Goal: Task Accomplishment & Management: Complete application form

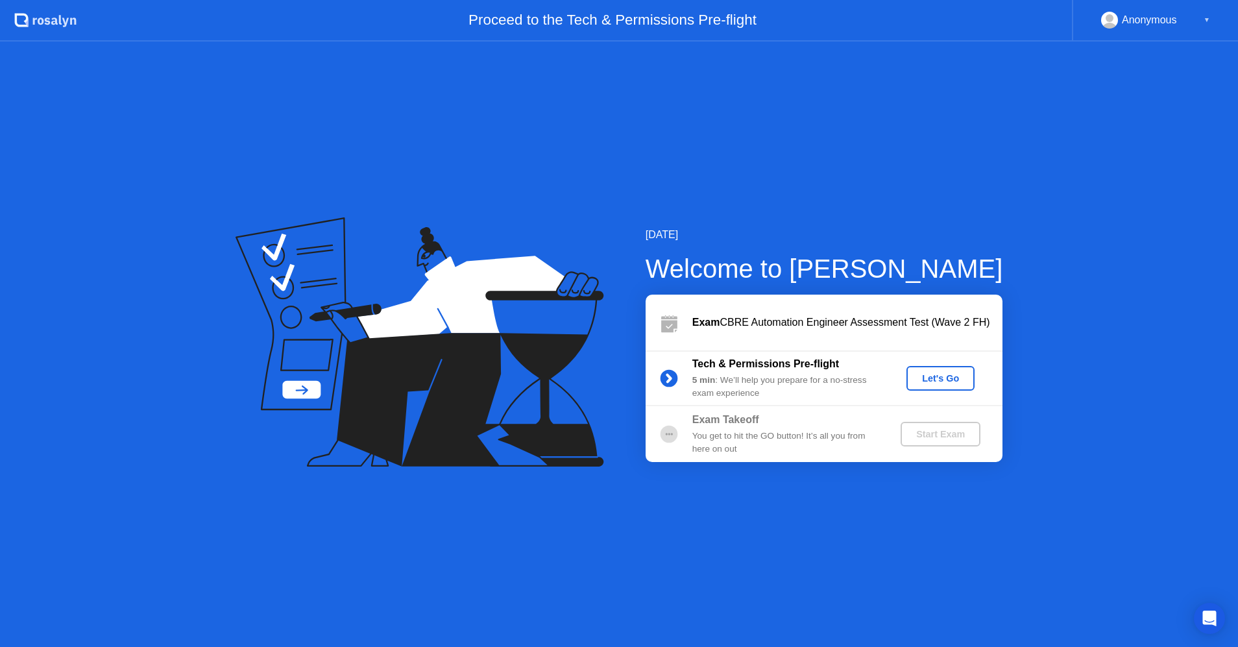
click at [939, 380] on div "Let's Go" at bounding box center [941, 378] width 58 height 10
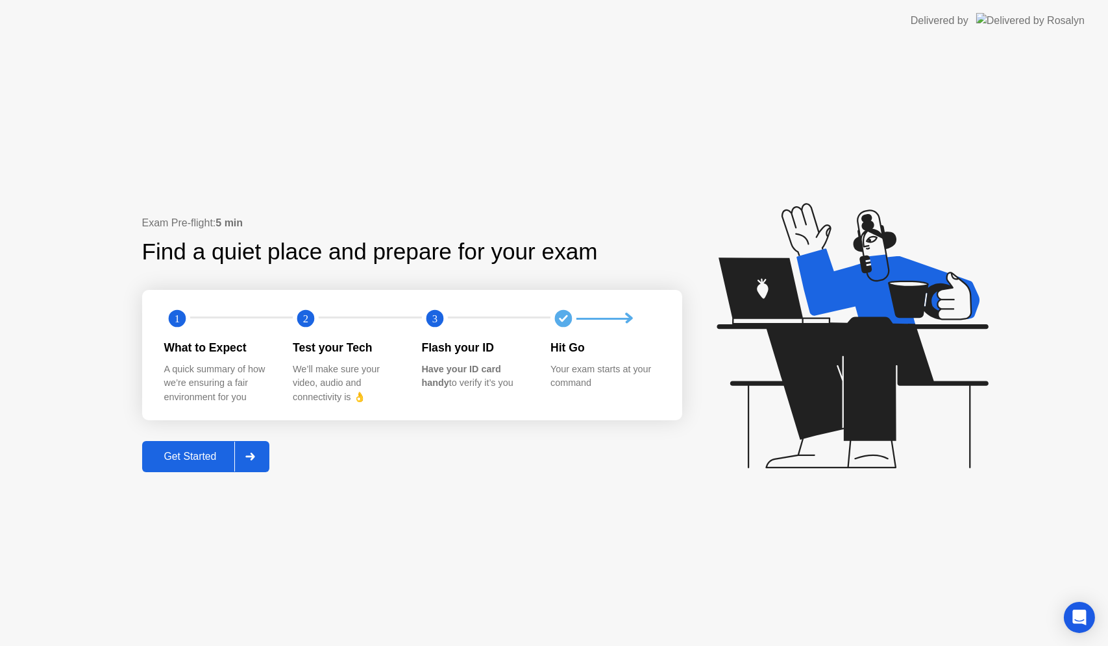
click at [195, 461] on div "Get Started" at bounding box center [190, 457] width 89 height 12
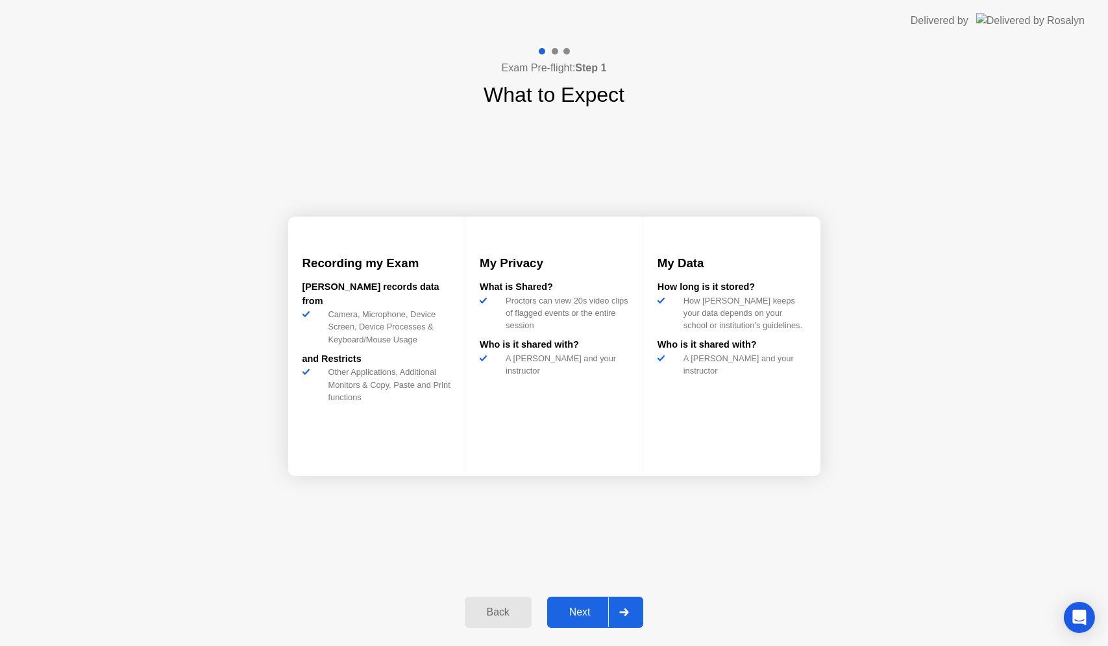
click at [571, 609] on div "Next" at bounding box center [580, 613] width 58 height 12
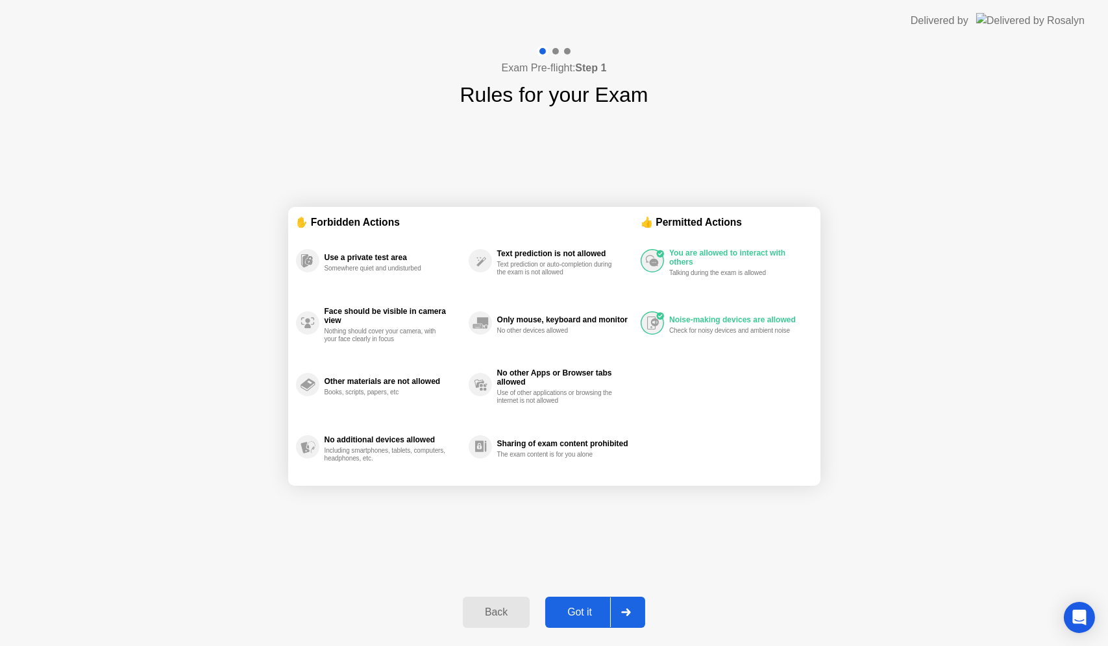
click at [578, 602] on button "Got it" at bounding box center [595, 612] width 100 height 31
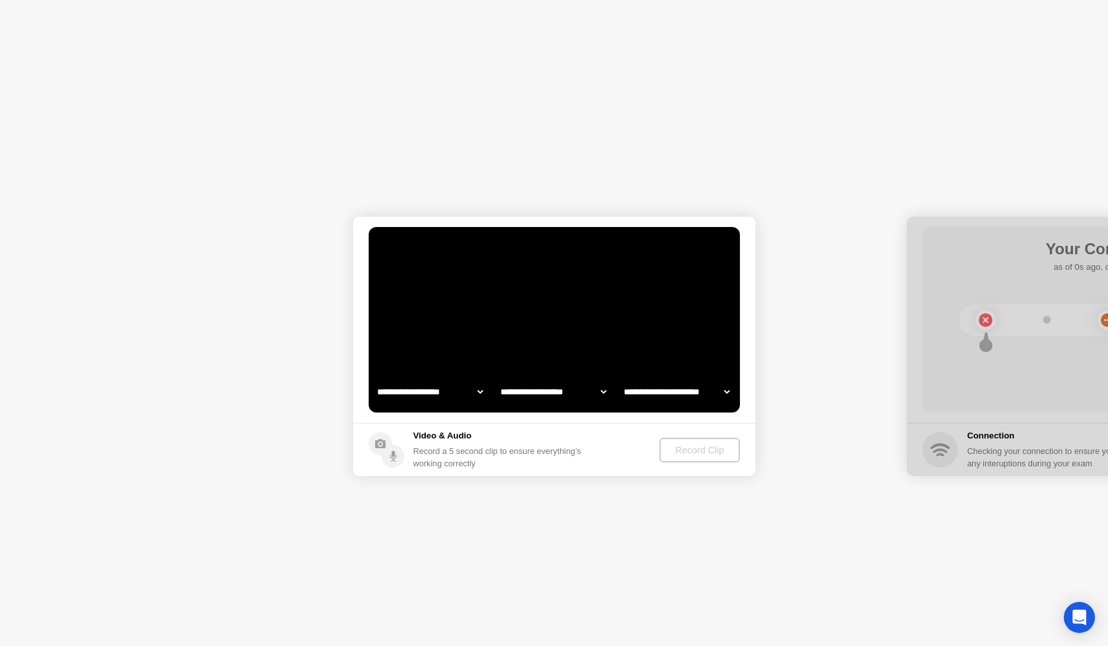
select select "**********"
select select "*******"
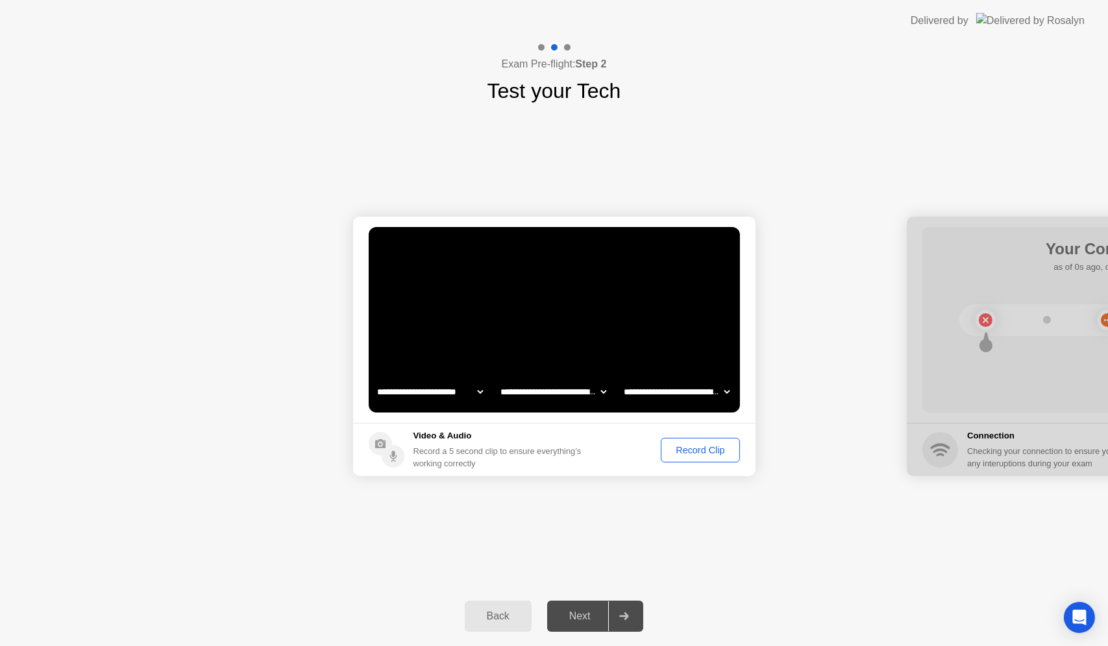
click at [704, 454] on div "Record Clip" at bounding box center [699, 450] width 69 height 10
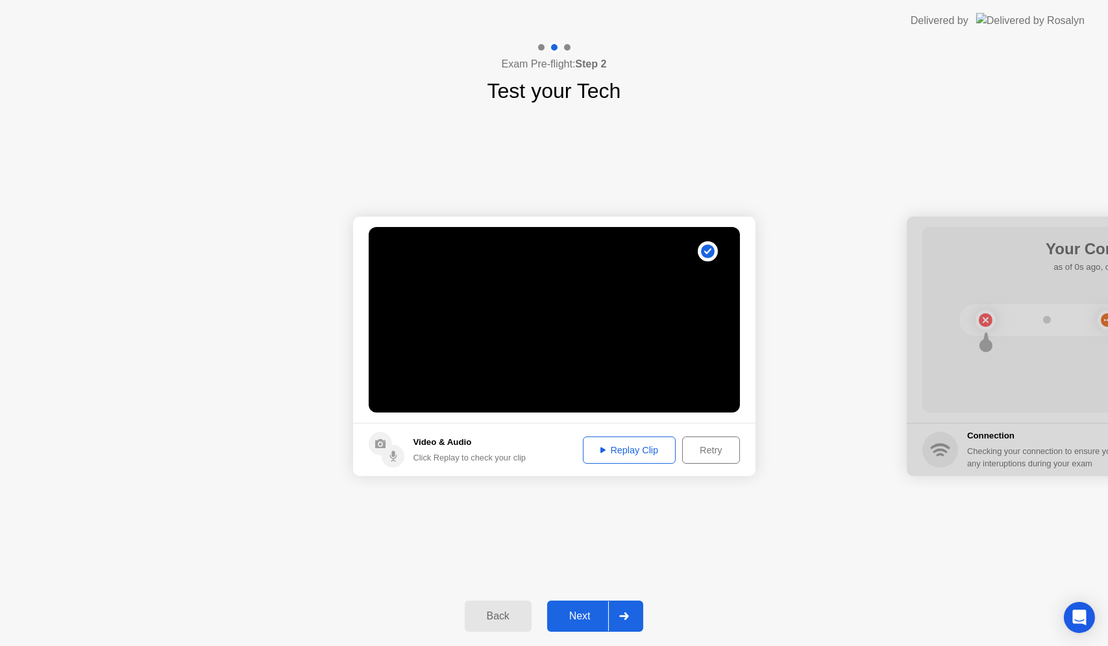
click at [618, 459] on button "Replay Clip" at bounding box center [629, 450] width 93 height 27
click at [502, 618] on div "Back" at bounding box center [498, 617] width 59 height 12
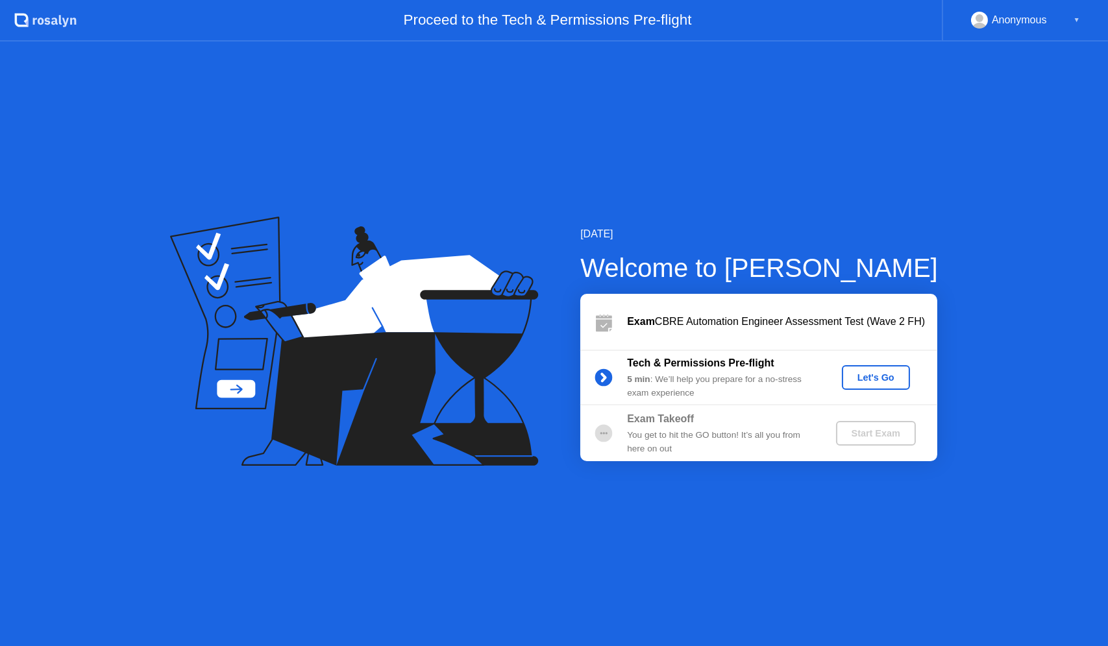
click at [871, 376] on div "Let's Go" at bounding box center [876, 378] width 58 height 10
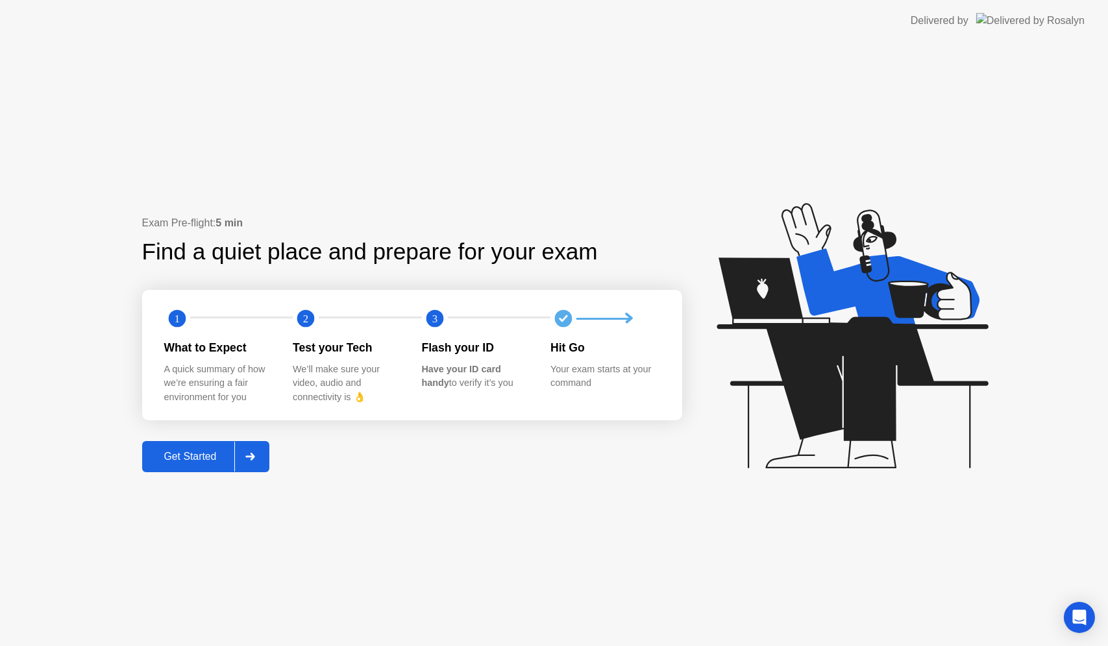
click at [170, 444] on button "Get Started" at bounding box center [206, 456] width 128 height 31
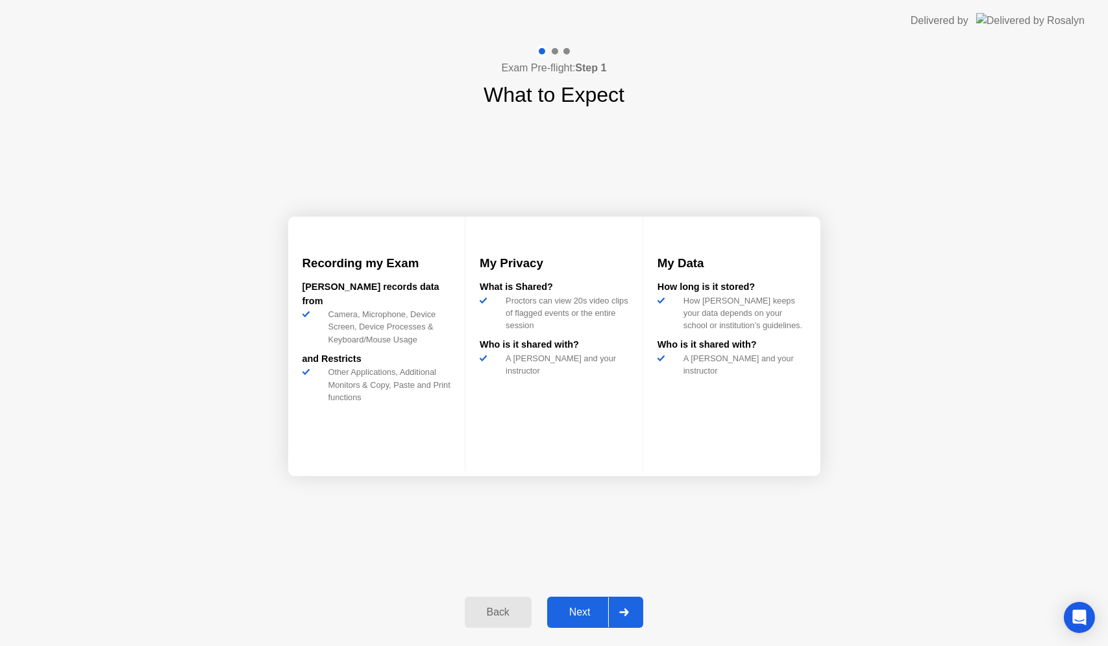
click at [571, 608] on div "Next" at bounding box center [580, 613] width 58 height 12
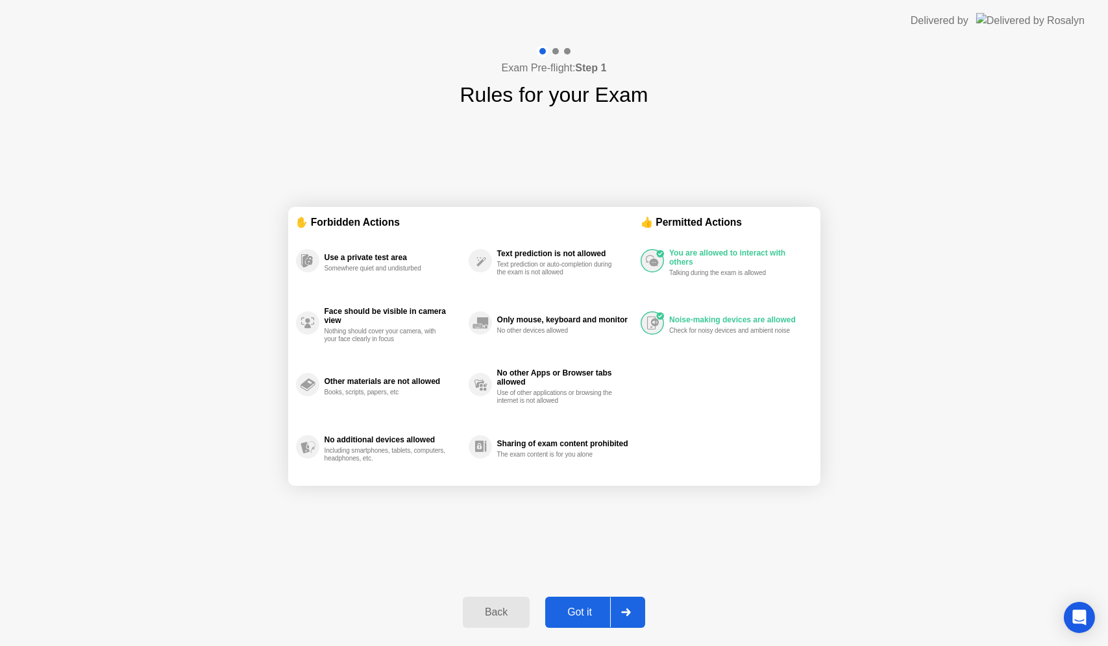
click at [590, 603] on button "Got it" at bounding box center [595, 612] width 100 height 31
select select "**********"
select select "*******"
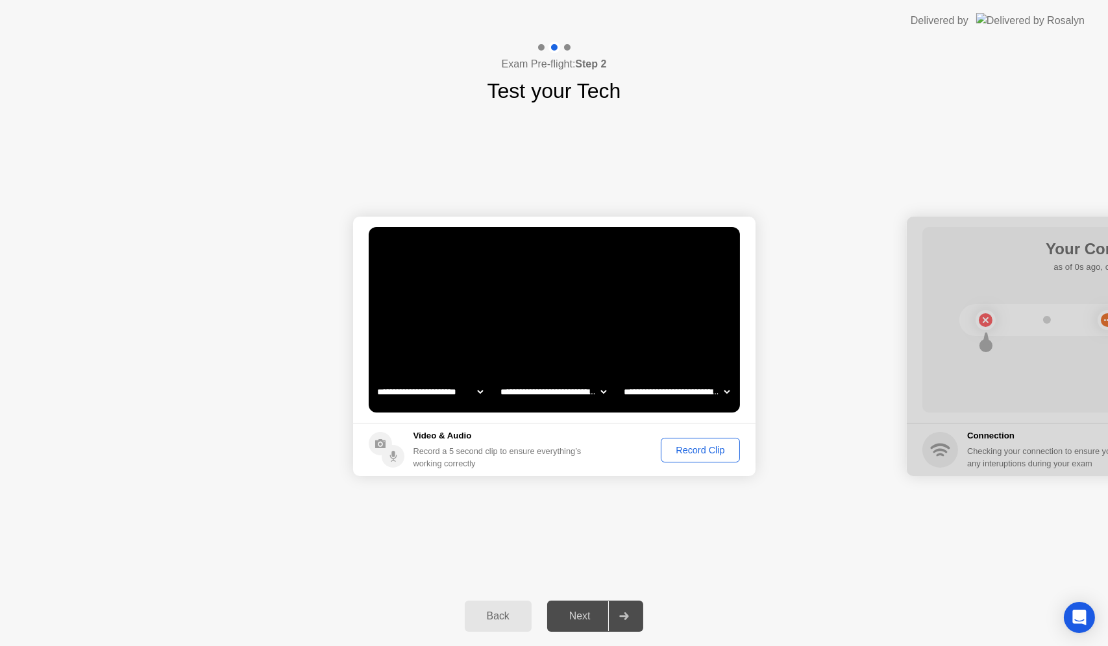
click at [688, 454] on div "Record Clip" at bounding box center [699, 450] width 69 height 10
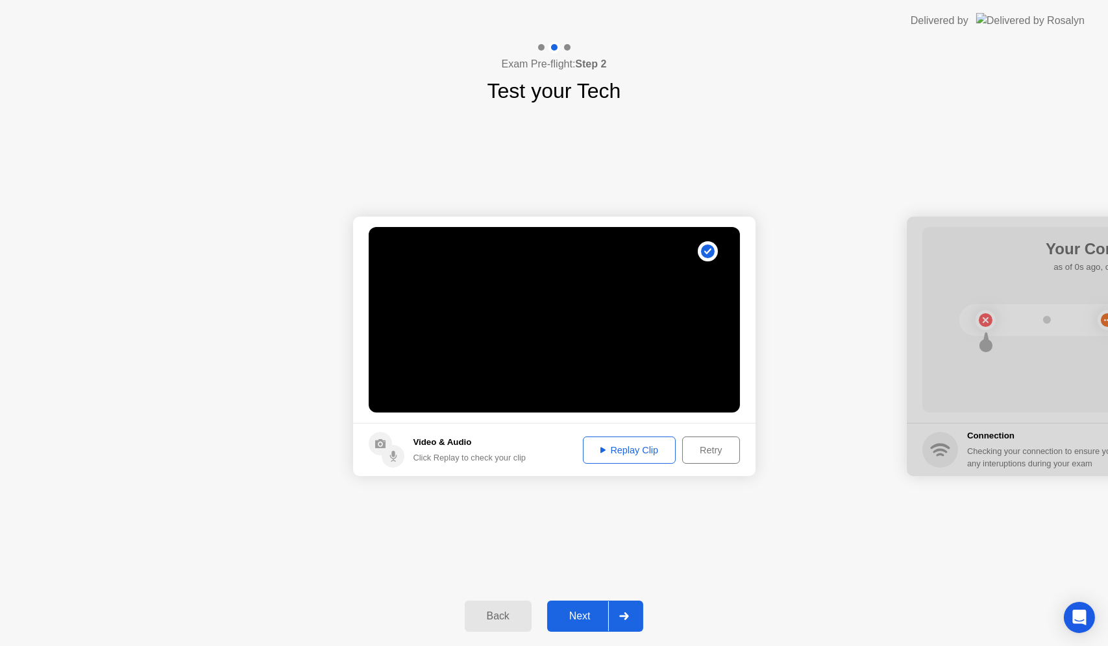
click at [632, 438] on button "Replay Clip" at bounding box center [629, 450] width 93 height 27
click at [633, 450] on div "Replay Clip" at bounding box center [629, 450] width 84 height 10
drag, startPoint x: 626, startPoint y: 449, endPoint x: 625, endPoint y: 432, distance: 17.5
click at [626, 445] on div "Replay Clip" at bounding box center [629, 450] width 84 height 10
click at [623, 442] on button "Replay Clip" at bounding box center [629, 450] width 93 height 27
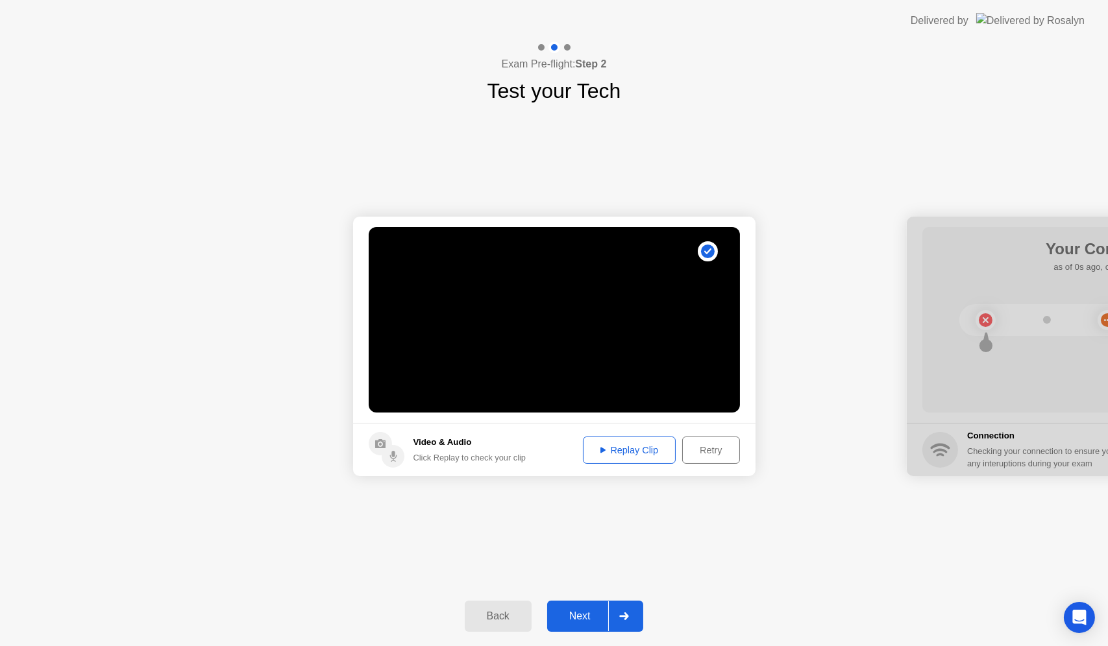
click at [616, 453] on div "Replay Clip" at bounding box center [629, 450] width 84 height 10
click at [613, 445] on div "Replay Clip" at bounding box center [629, 450] width 84 height 10
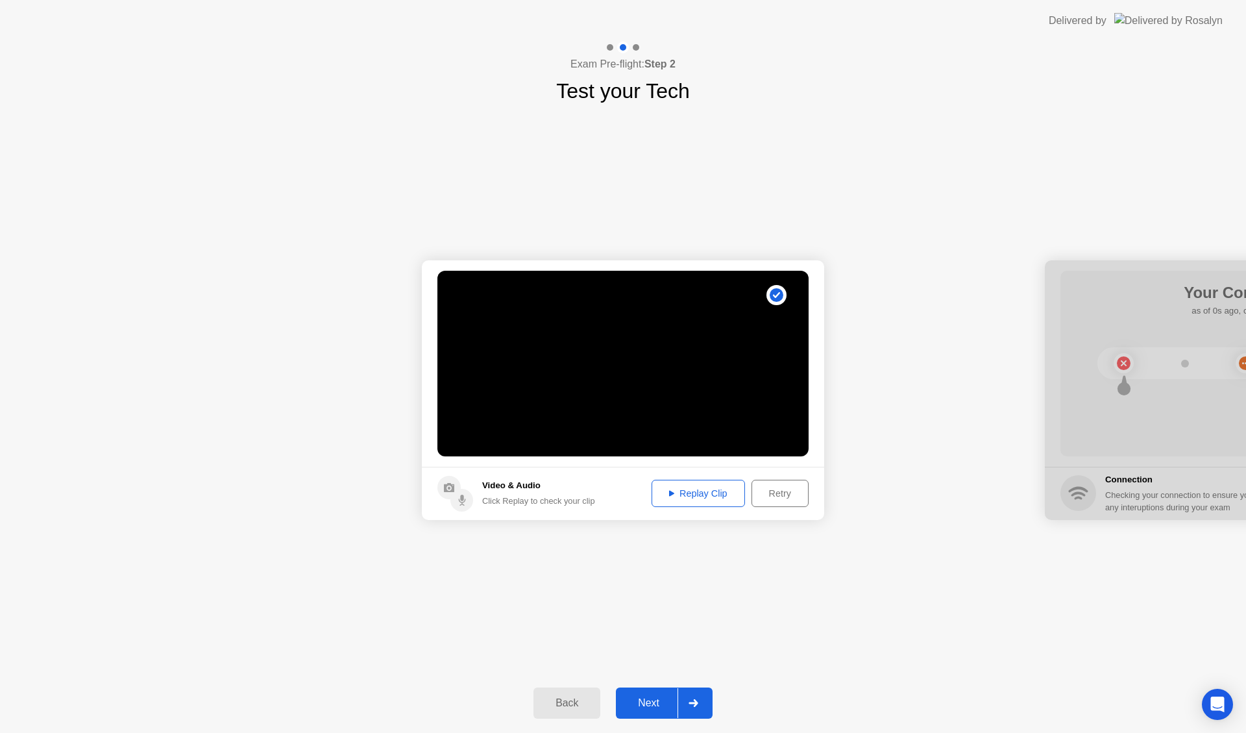
click at [694, 488] on div "Replay Clip" at bounding box center [698, 493] width 84 height 10
click at [770, 498] on div "Retry" at bounding box center [780, 493] width 48 height 10
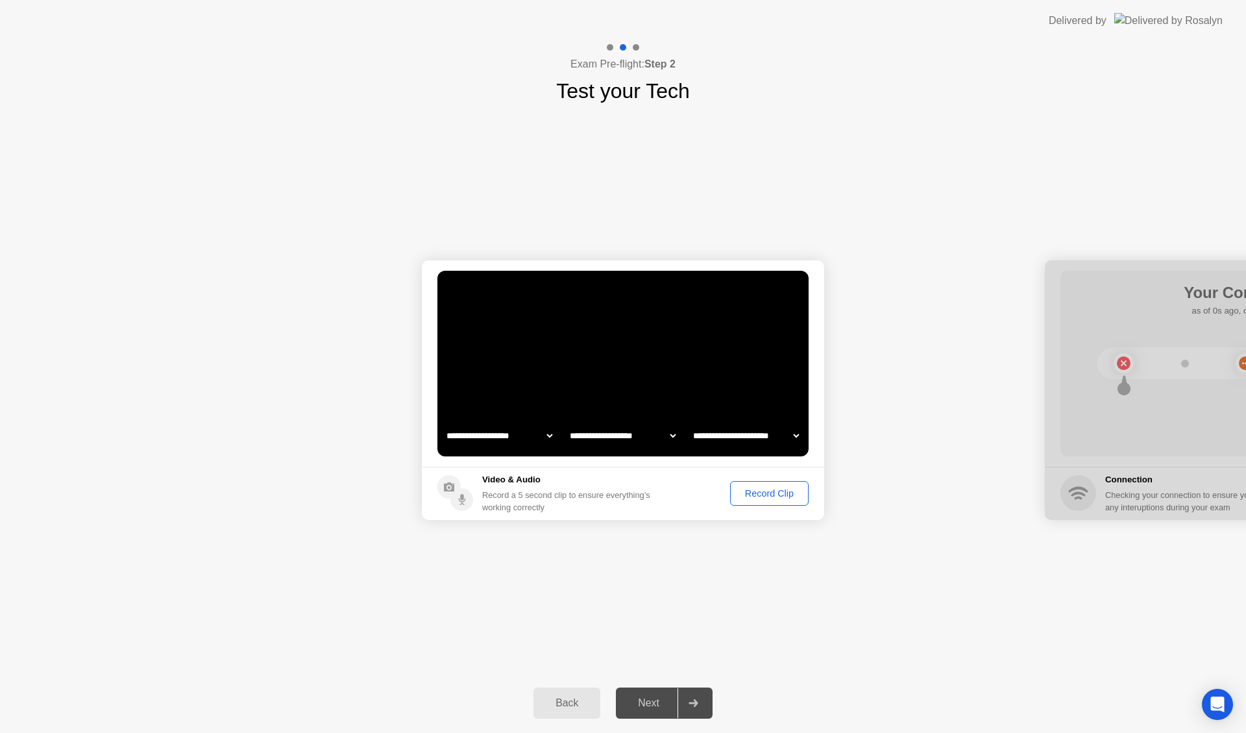
click at [770, 498] on div "Record Clip" at bounding box center [769, 493] width 69 height 10
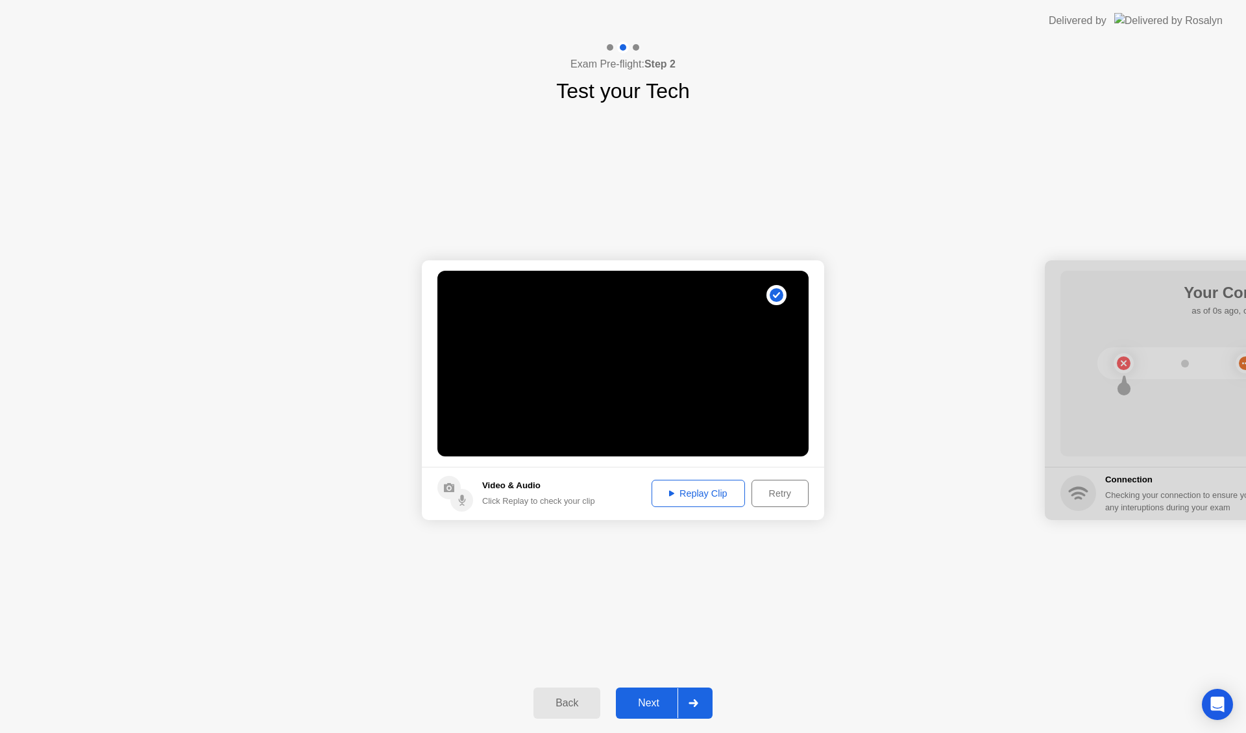
click at [721, 495] on div "Replay Clip" at bounding box center [698, 493] width 84 height 10
click at [687, 492] on div "Replay Clip" at bounding box center [698, 493] width 84 height 10
click at [714, 489] on div "Replay Clip" at bounding box center [698, 493] width 84 height 10
click at [684, 484] on button "Replay Clip" at bounding box center [698, 493] width 93 height 27
click at [774, 493] on div "Retry" at bounding box center [780, 493] width 48 height 10
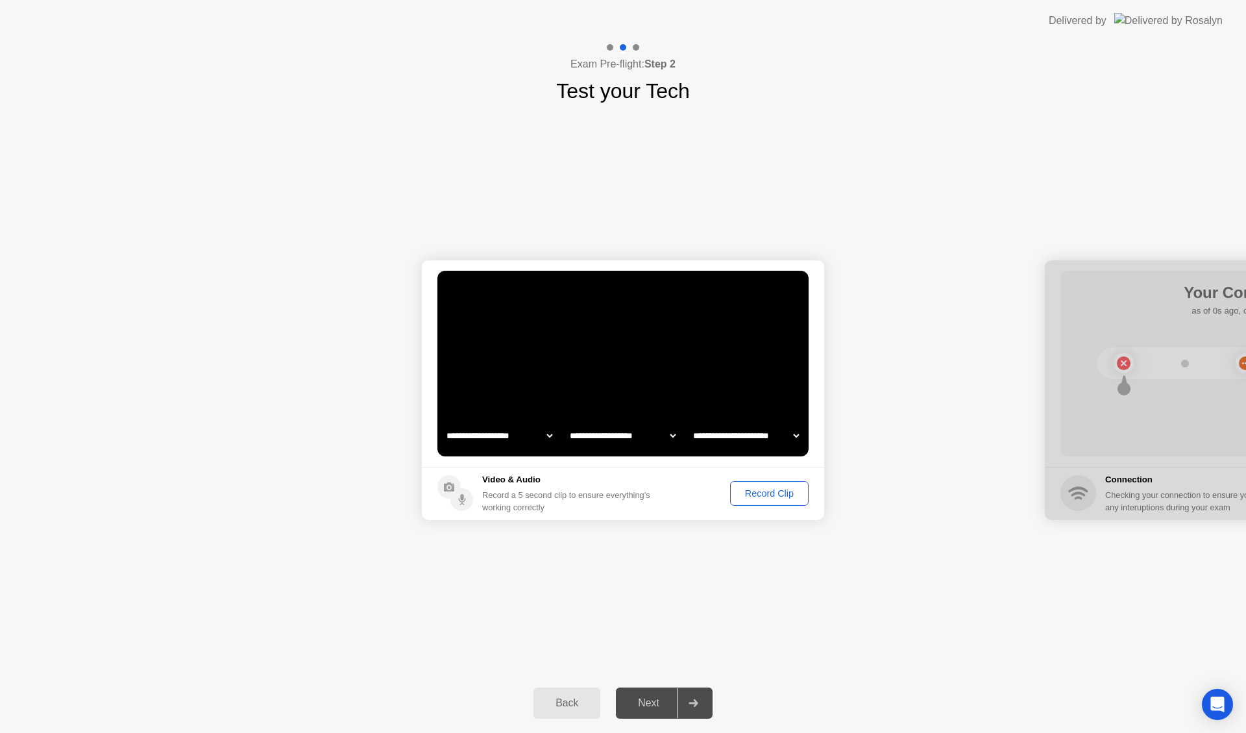
click at [774, 493] on div "Record Clip" at bounding box center [769, 493] width 69 height 10
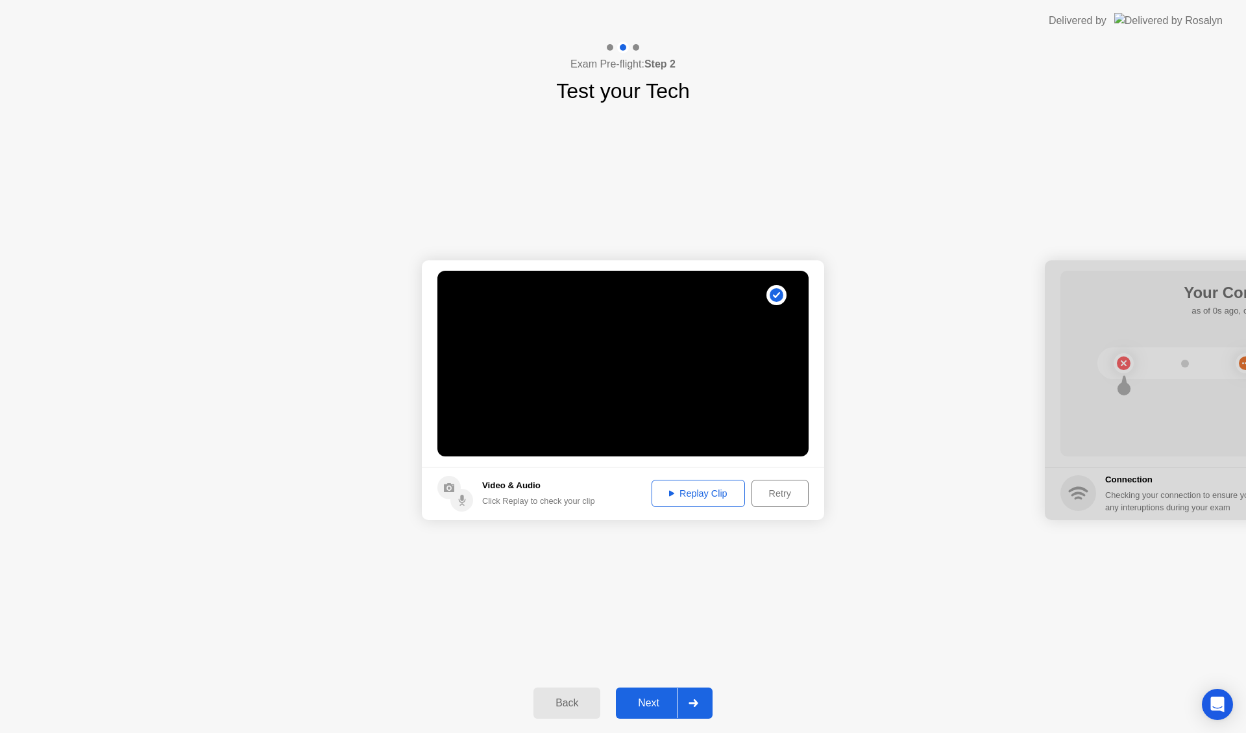
click at [716, 495] on div "Replay Clip" at bounding box center [698, 493] width 84 height 10
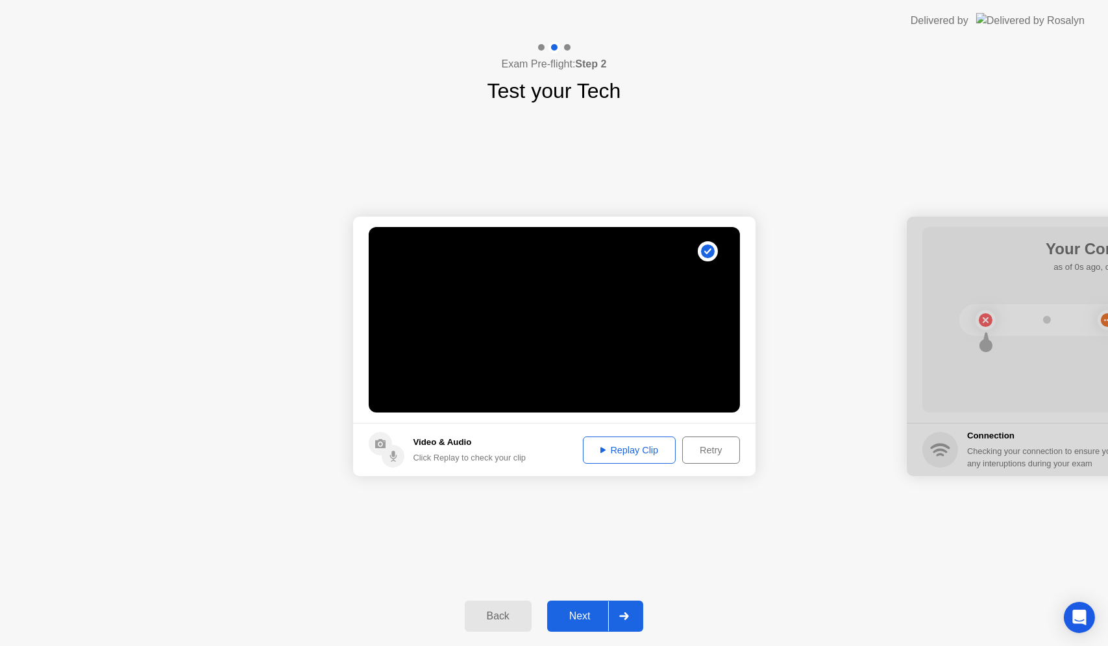
click at [617, 454] on div "Replay Clip" at bounding box center [629, 450] width 84 height 10
click at [620, 454] on div "Replay Clip" at bounding box center [629, 450] width 84 height 10
click at [576, 617] on div "Next" at bounding box center [580, 617] width 58 height 12
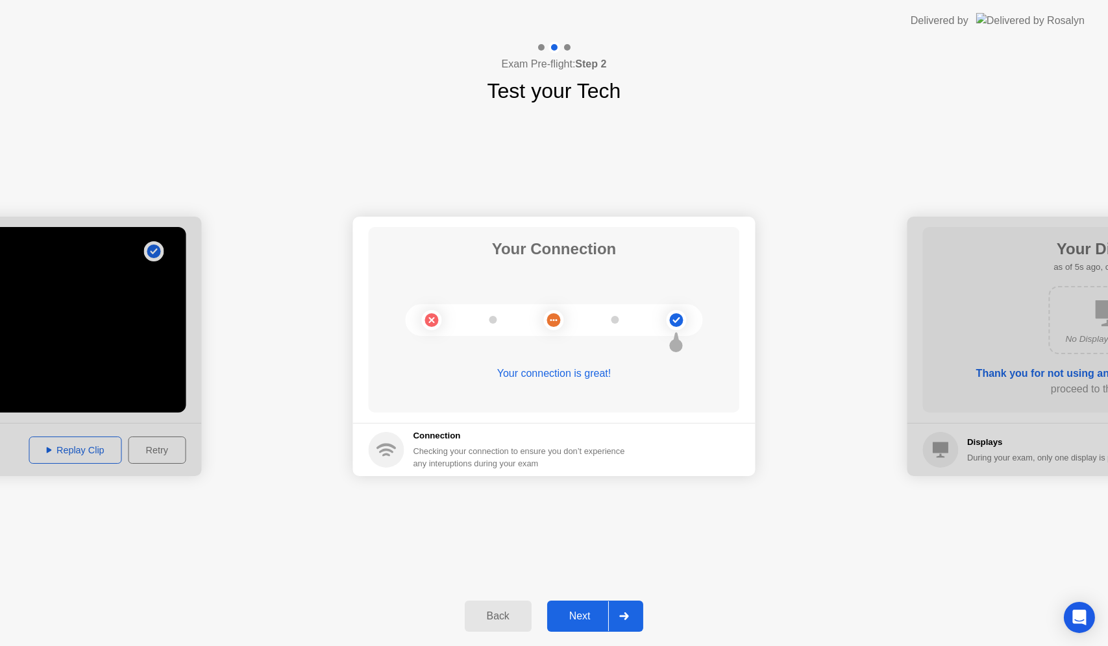
click at [589, 596] on div "Back Next" at bounding box center [554, 617] width 1108 height 60
click at [585, 622] on div "Next" at bounding box center [580, 617] width 58 height 12
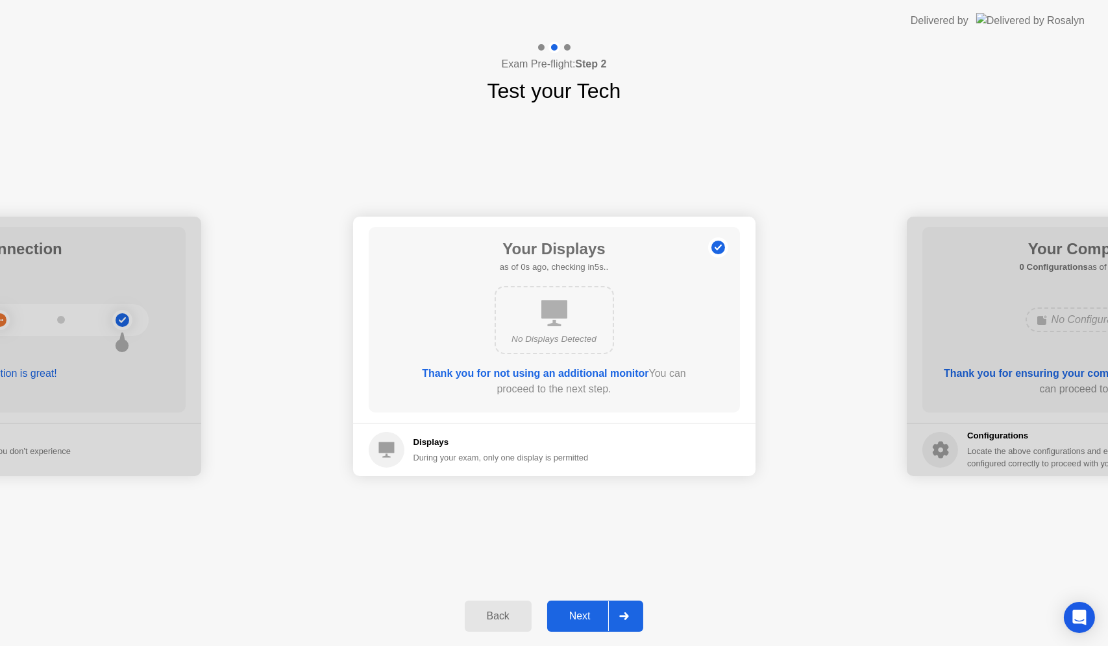
click at [572, 336] on div "No Displays Detected" at bounding box center [554, 339] width 96 height 13
click at [573, 619] on div "Next" at bounding box center [580, 617] width 58 height 12
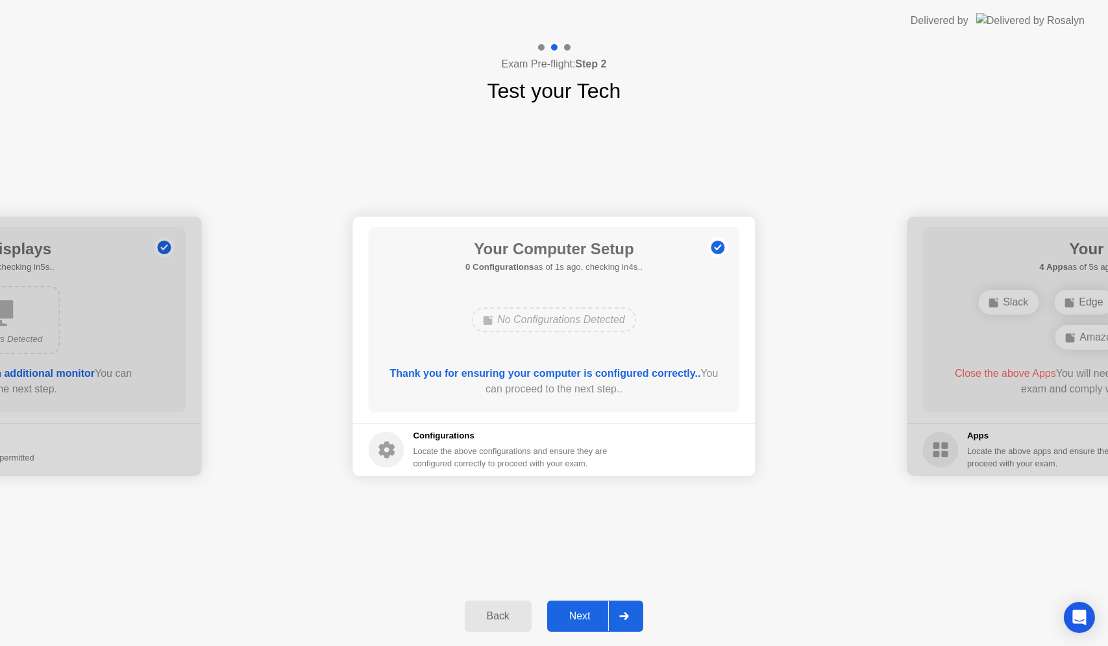
click at [586, 611] on div "Next" at bounding box center [580, 617] width 58 height 12
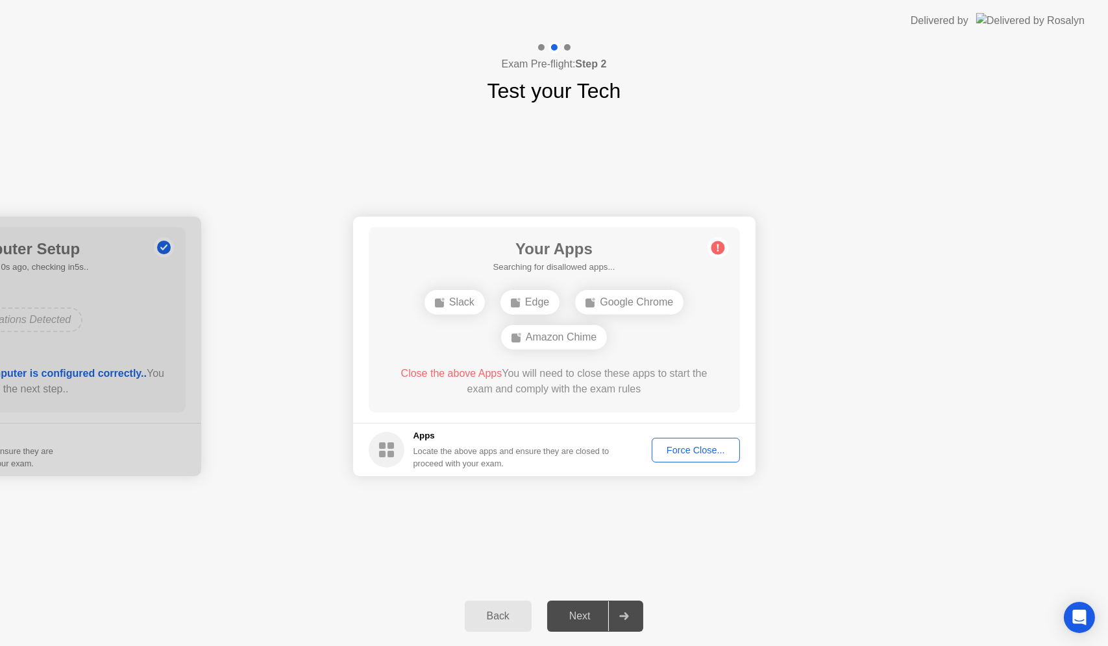
click at [696, 453] on div "Force Close..." at bounding box center [695, 450] width 79 height 10
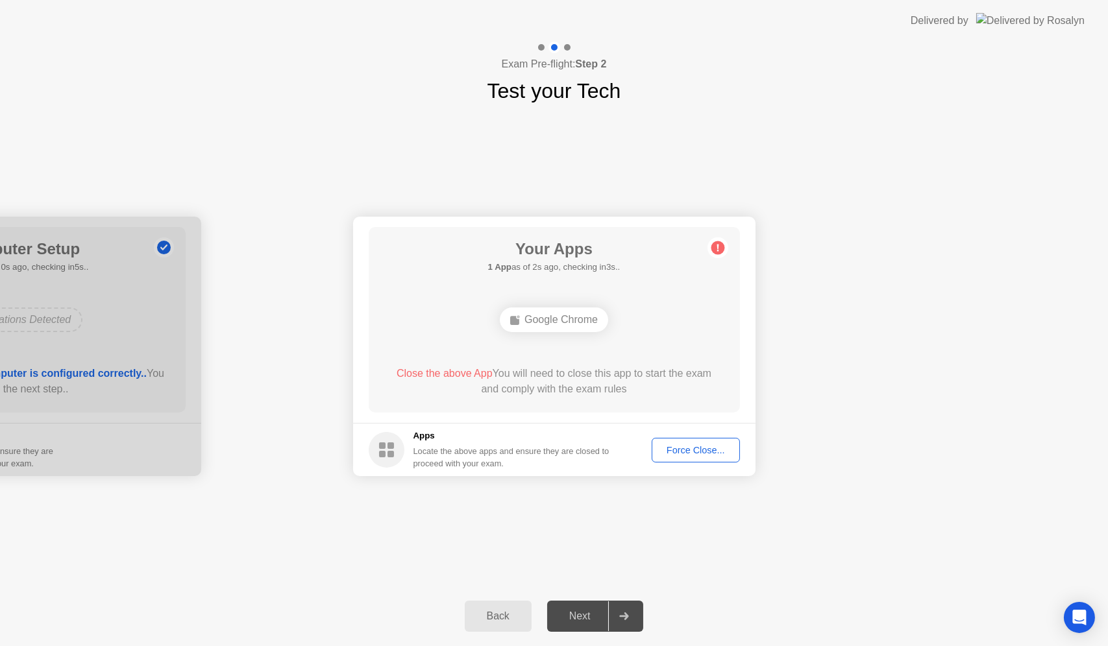
click at [710, 448] on div "Force Close..." at bounding box center [695, 450] width 79 height 10
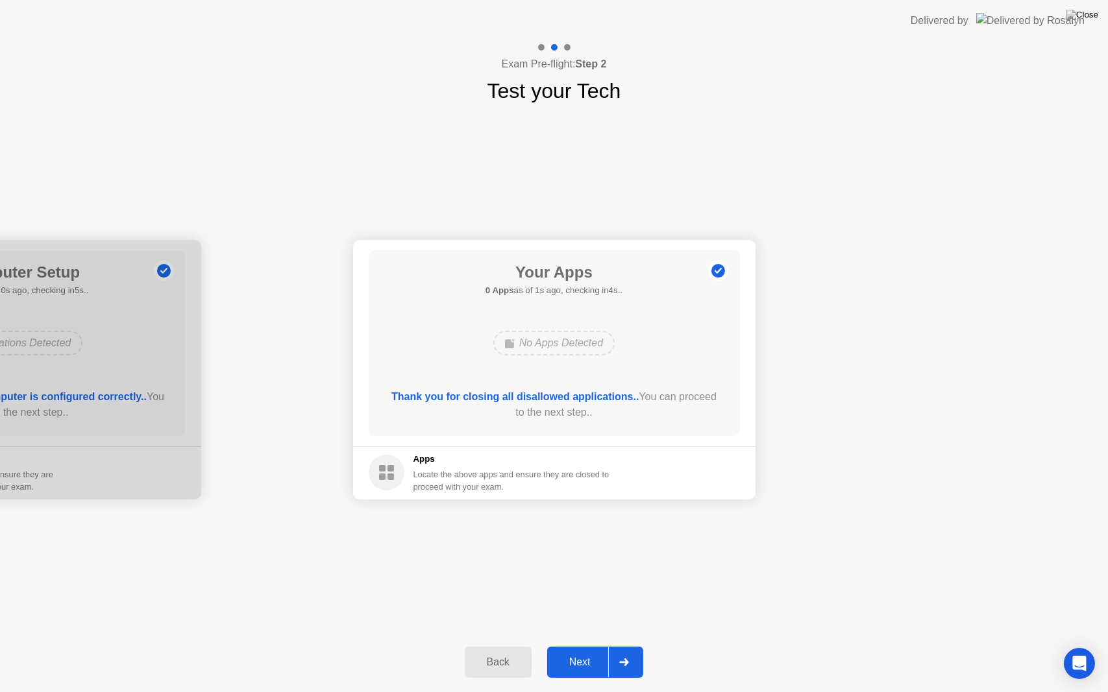
click at [877, 646] on div "Back Next" at bounding box center [554, 663] width 1108 height 60
click at [572, 646] on div "Next" at bounding box center [580, 663] width 58 height 12
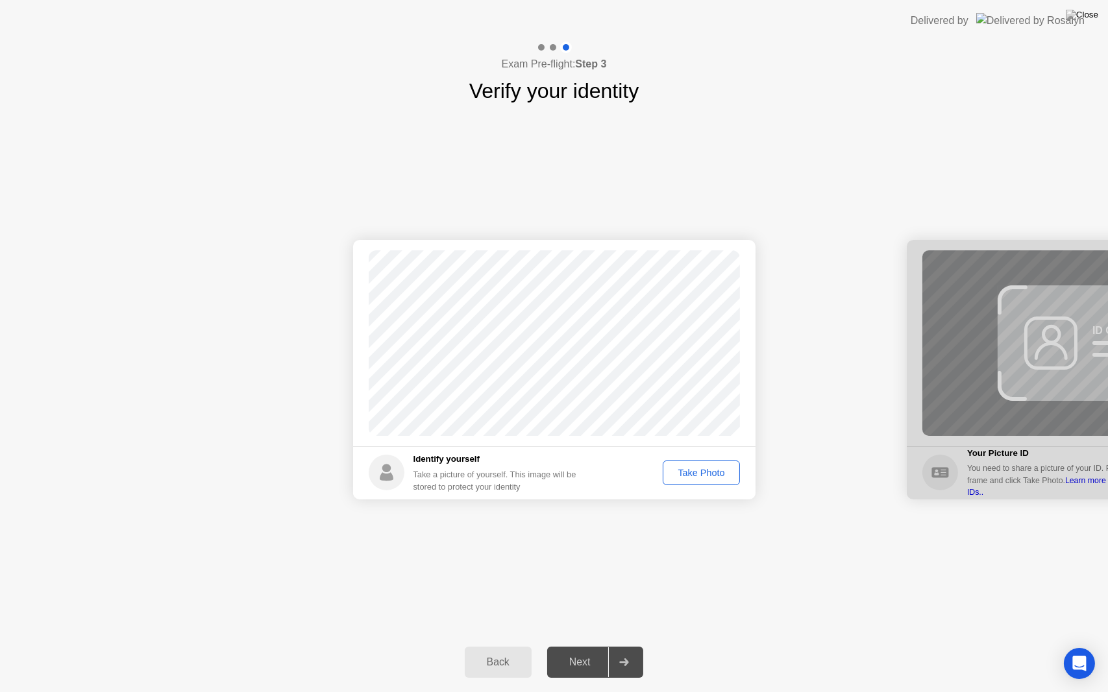
click at [696, 473] on div "Take Photo" at bounding box center [700, 473] width 67 height 10
click at [576, 646] on div "Next" at bounding box center [580, 663] width 58 height 12
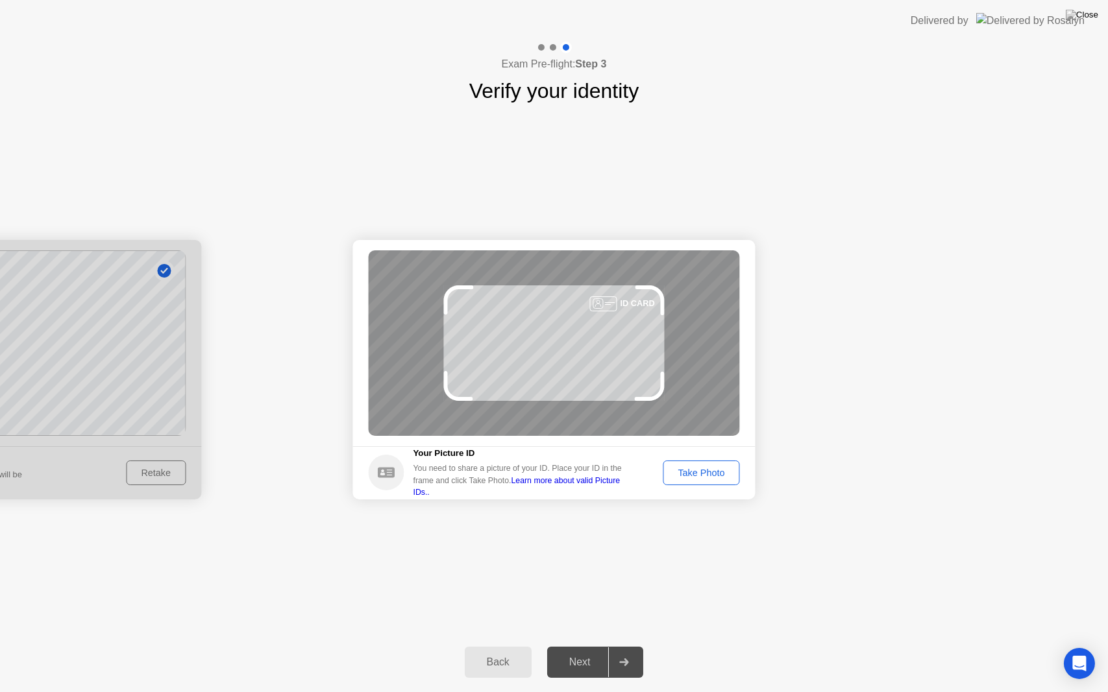
click at [692, 478] on div "Take Photo" at bounding box center [700, 473] width 67 height 10
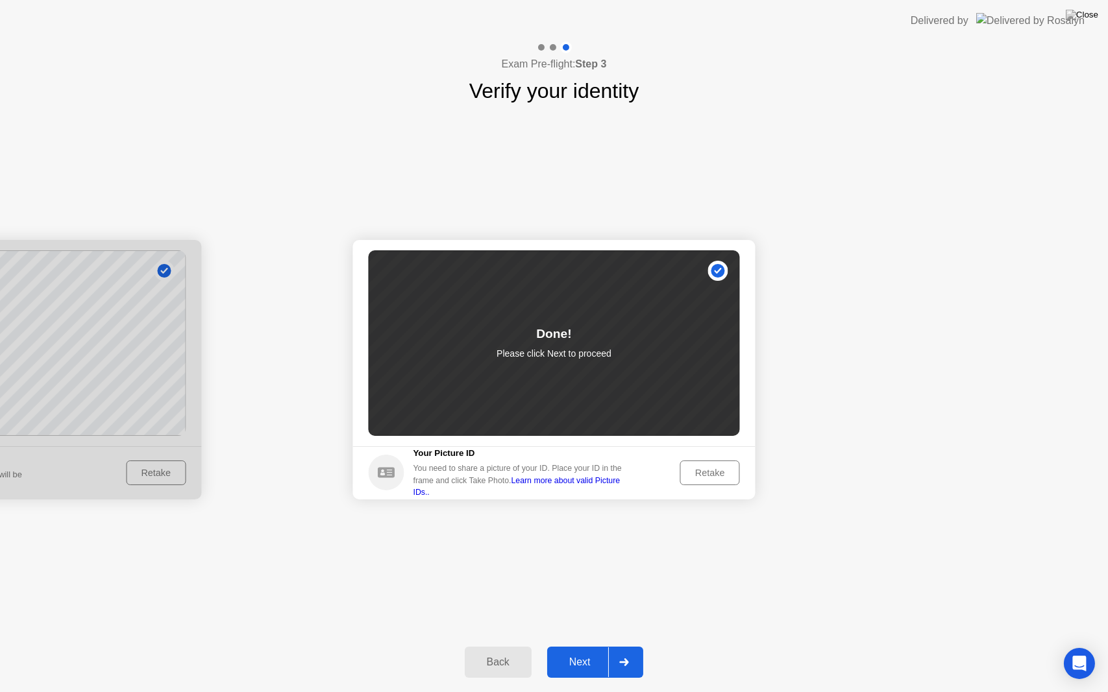
click at [567, 646] on div "Next" at bounding box center [580, 663] width 58 height 12
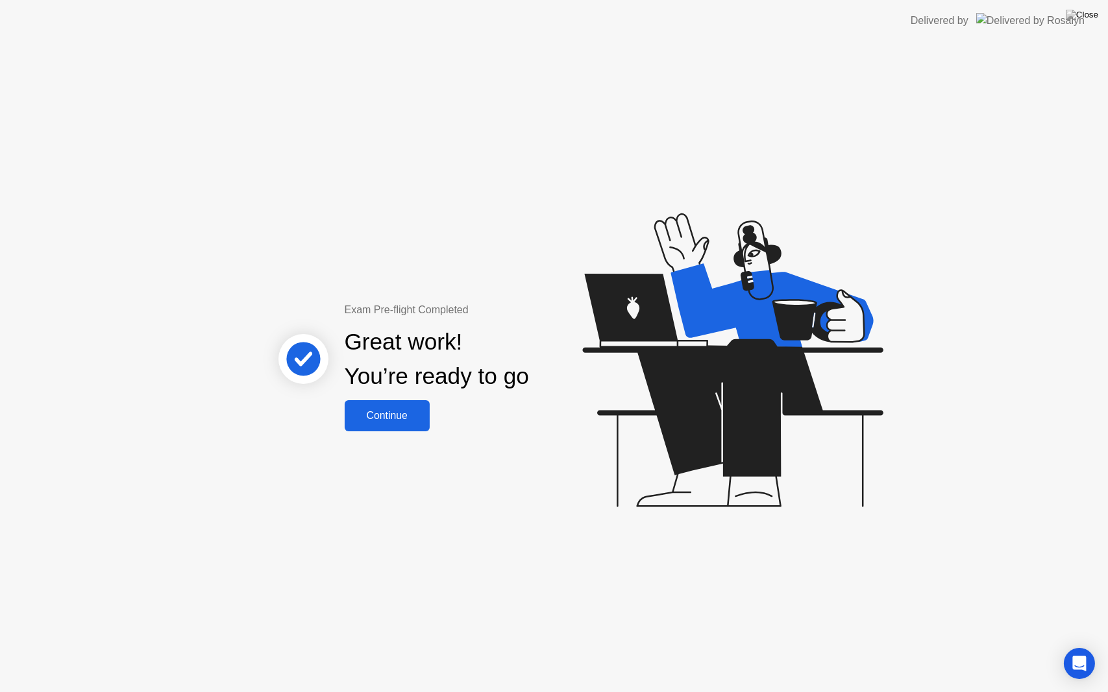
click at [396, 419] on div "Continue" at bounding box center [386, 416] width 77 height 12
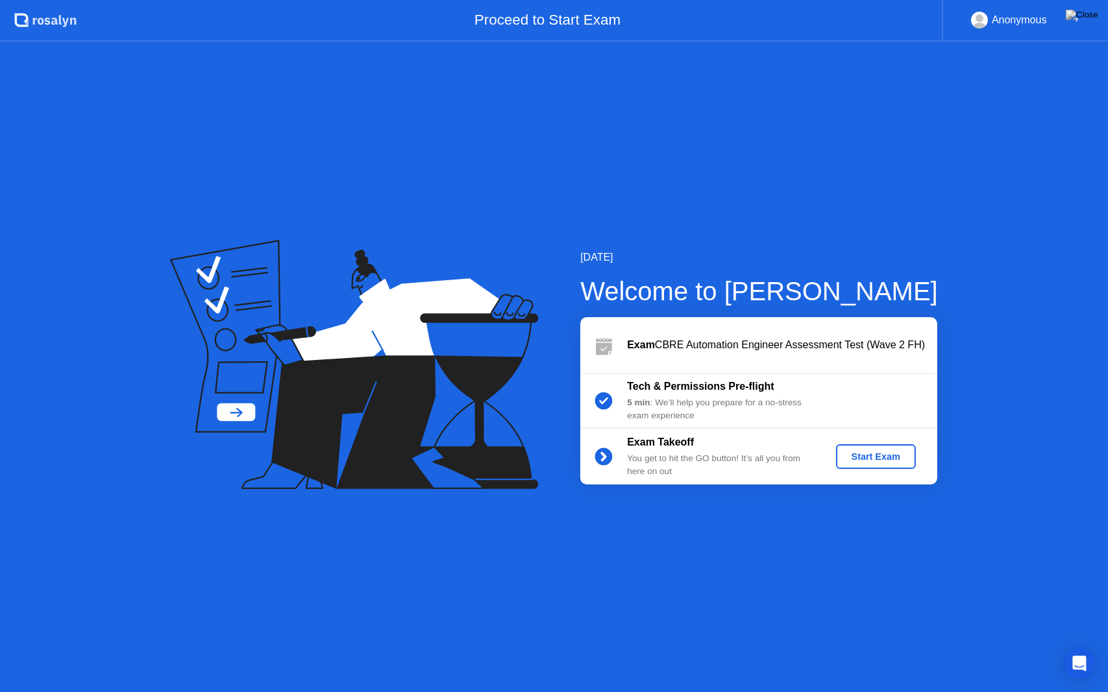
click at [875, 470] on div "Exam Takeoff You get to hit the GO button! It’s all you from here on out Start …" at bounding box center [758, 457] width 357 height 56
click at [885, 457] on div "Start Exam" at bounding box center [875, 457] width 69 height 10
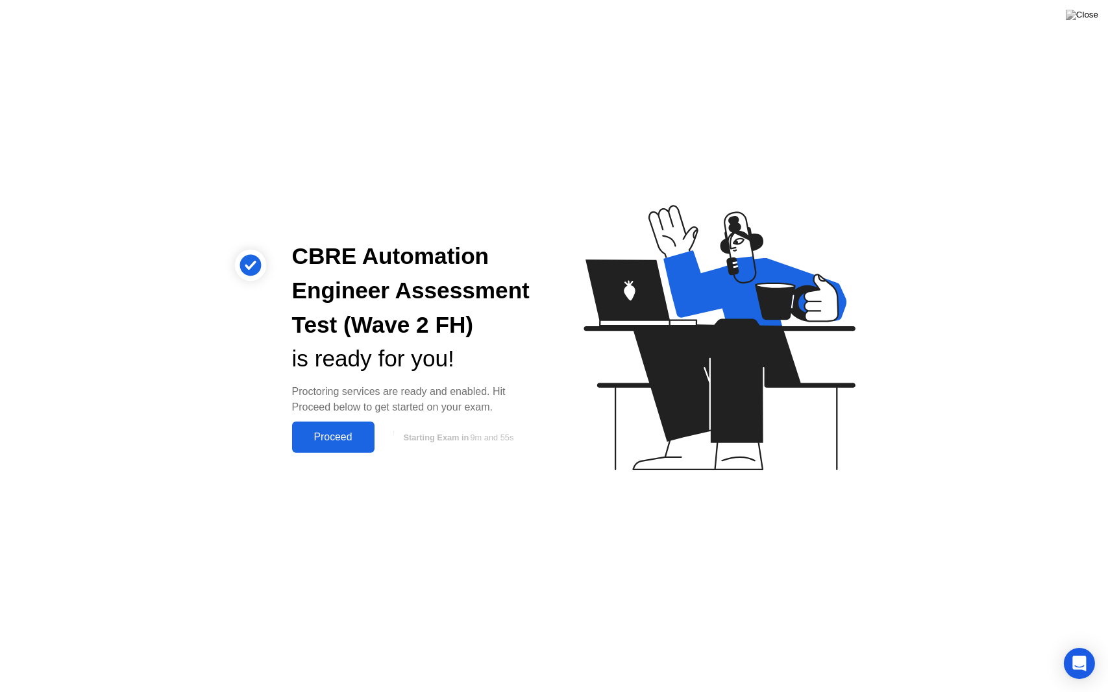
click at [350, 428] on button "Proceed" at bounding box center [333, 437] width 82 height 31
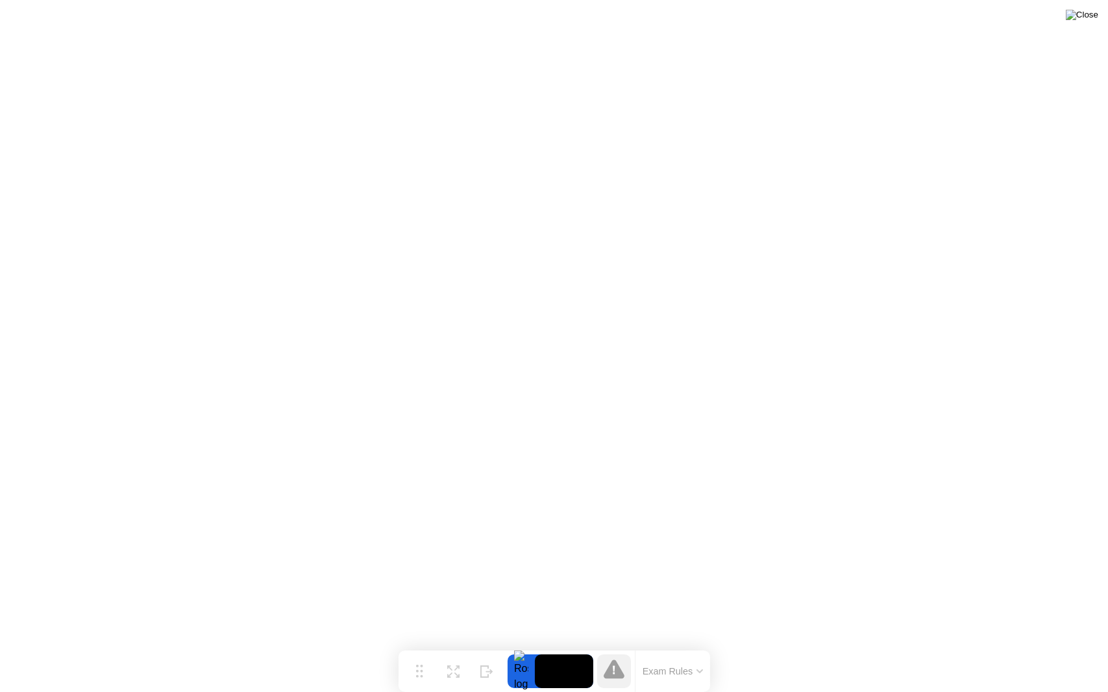
click at [1090, 15] on img at bounding box center [1082, 15] width 32 height 10
